Goal: Task Accomplishment & Management: Complete application form

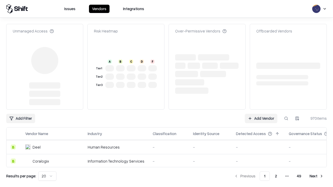
click at [261, 114] on link "Add Vendor" at bounding box center [261, 118] width 33 height 9
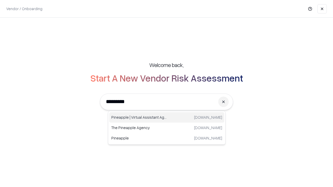
click at [167, 118] on div "Pineapple | Virtual Assistant Agency [DOMAIN_NAME]" at bounding box center [166, 117] width 115 height 10
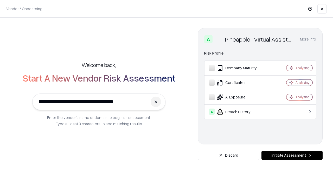
type input "**********"
click at [292, 156] on button "Initiate Assessment" at bounding box center [291, 155] width 61 height 9
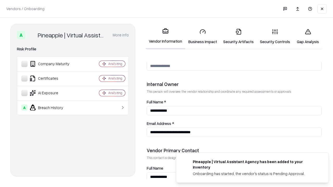
scroll to position [269, 0]
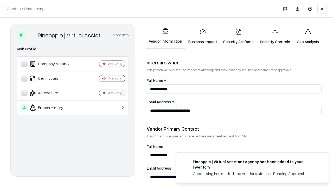
click at [203, 36] on link "Business Impact" at bounding box center [202, 36] width 35 height 24
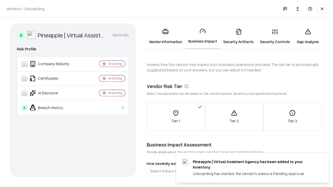
click at [238, 36] on link "Security Artifacts" at bounding box center [238, 36] width 37 height 24
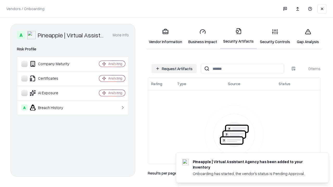
click at [174, 69] on button "Request Artifacts" at bounding box center [173, 68] width 45 height 9
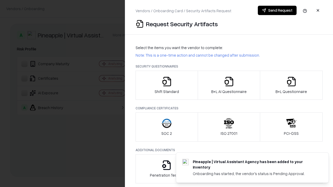
click at [166, 85] on icon "button" at bounding box center [167, 81] width 10 height 10
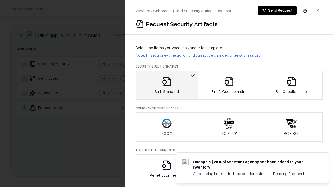
click at [277, 10] on button "Send Request" at bounding box center [277, 10] width 39 height 9
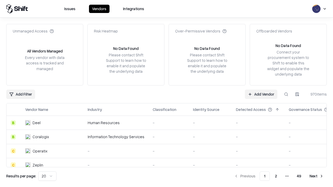
click at [286, 94] on button at bounding box center [285, 94] width 9 height 9
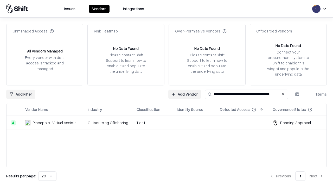
type input "**********"
click at [170, 123] on td "Tier 1" at bounding box center [152, 123] width 40 height 14
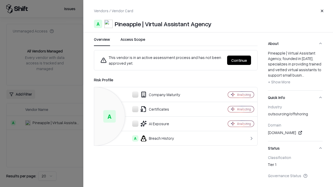
click at [239, 60] on button "Continue" at bounding box center [239, 60] width 24 height 9
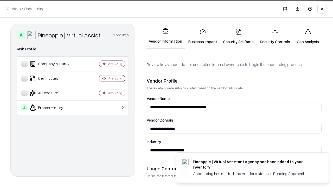
click at [238, 36] on link "Security Artifacts" at bounding box center [238, 36] width 37 height 24
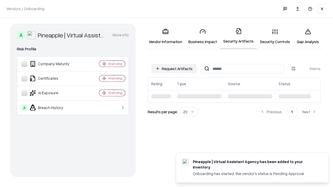
click at [308, 36] on link "Gap Analysis" at bounding box center [307, 36] width 29 height 24
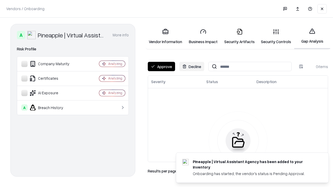
click at [161, 67] on button "Approve" at bounding box center [161, 66] width 27 height 9
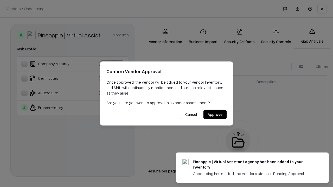
click at [215, 114] on button "Approve" at bounding box center [214, 114] width 23 height 9
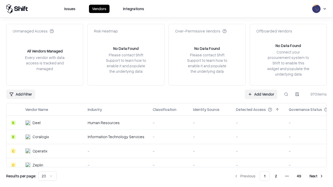
type input "**********"
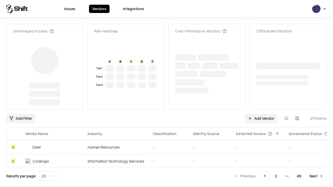
click at [261, 114] on link "Add Vendor" at bounding box center [261, 118] width 33 height 9
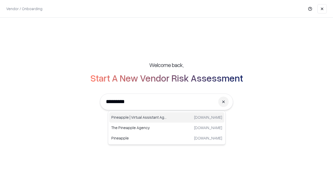
click at [167, 118] on div "Pineapple | Virtual Assistant Agency trypineapple.com" at bounding box center [166, 117] width 115 height 10
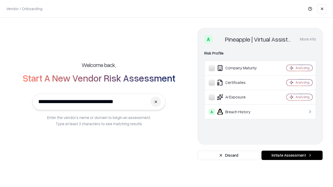
type input "**********"
click at [292, 156] on button "Initiate Assessment" at bounding box center [291, 155] width 61 height 9
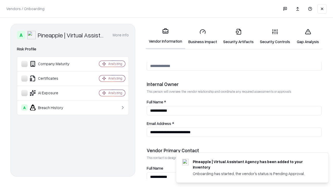
scroll to position [269, 0]
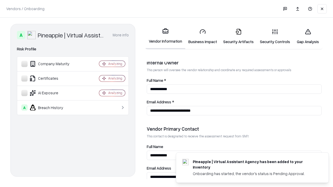
click at [308, 36] on link "Gap Analysis" at bounding box center [307, 36] width 29 height 24
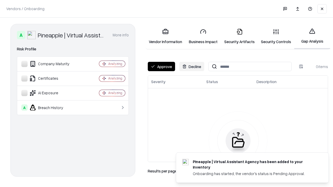
click at [161, 67] on button "Approve" at bounding box center [161, 66] width 27 height 9
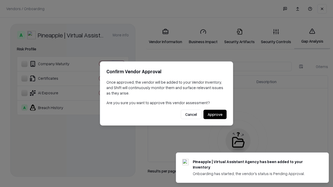
click at [215, 114] on button "Approve" at bounding box center [214, 114] width 23 height 9
